Goal: Information Seeking & Learning: Learn about a topic

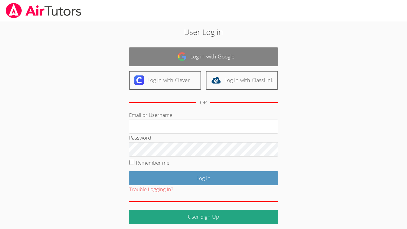
click at [210, 62] on link "Log in with Google" at bounding box center [203, 56] width 149 height 19
click at [212, 61] on link "Log in with Google" at bounding box center [203, 56] width 149 height 19
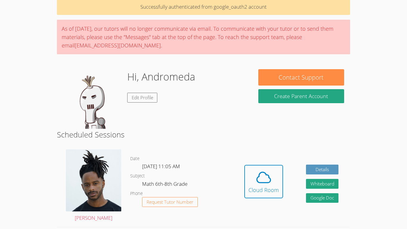
scroll to position [29, 0]
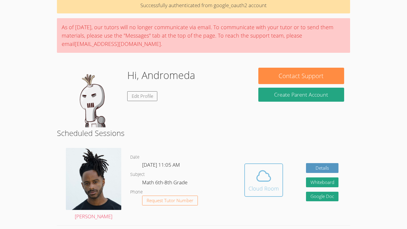
click at [268, 175] on icon at bounding box center [264, 175] width 14 height 10
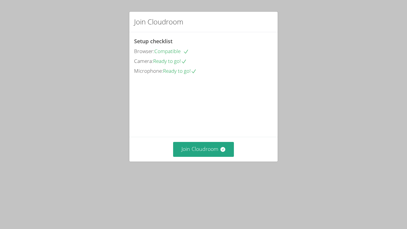
click at [217, 125] on video at bounding box center [178, 102] width 89 height 45
click at [202, 156] on button "Join Cloudroom" at bounding box center [203, 149] width 61 height 15
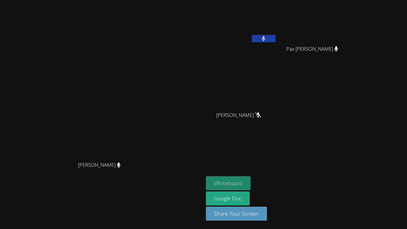
click at [251, 186] on button "Whiteboard" at bounding box center [228, 183] width 45 height 14
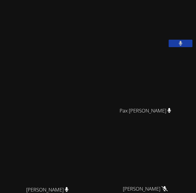
scroll to position [1, 0]
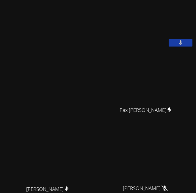
click at [172, 46] on button at bounding box center [181, 42] width 24 height 7
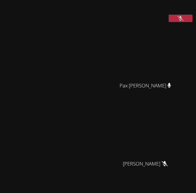
scroll to position [0, 0]
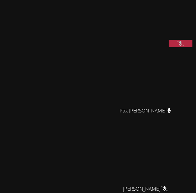
click at [168, 113] on icon at bounding box center [170, 110] width 4 height 5
click at [181, 46] on icon at bounding box center [180, 43] width 6 height 5
click at [181, 46] on icon at bounding box center [181, 43] width 4 height 5
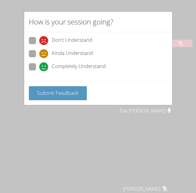
click at [39, 71] on span at bounding box center [39, 71] width 0 height 0
click at [39, 63] on input "Completely Understand" at bounding box center [41, 65] width 5 height 5
radio input "true"
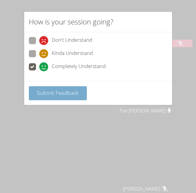
click at [85, 97] on button "Submit Feedback" at bounding box center [58, 93] width 58 height 14
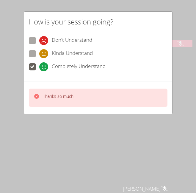
click at [106, 153] on div "How is your session going? Don't Understand Kinda Understand Completely Underst…" at bounding box center [98, 96] width 196 height 193
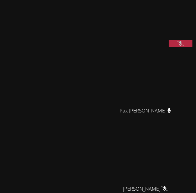
click at [180, 46] on icon at bounding box center [180, 43] width 6 height 5
click at [180, 46] on icon at bounding box center [181, 43] width 4 height 5
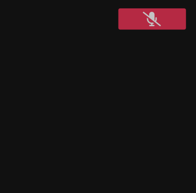
click at [176, 47] on button at bounding box center [181, 43] width 24 height 7
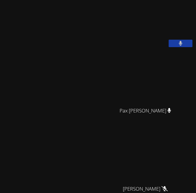
click at [186, 47] on button at bounding box center [181, 43] width 24 height 7
click at [189, 47] on button at bounding box center [181, 43] width 24 height 7
click at [190, 47] on button at bounding box center [181, 43] width 24 height 7
click at [178, 46] on icon at bounding box center [180, 43] width 6 height 5
click at [178, 47] on button at bounding box center [181, 43] width 24 height 7
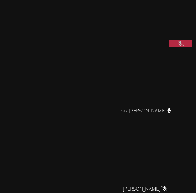
click at [177, 47] on button at bounding box center [181, 43] width 24 height 7
